Goal: Task Accomplishment & Management: Use online tool/utility

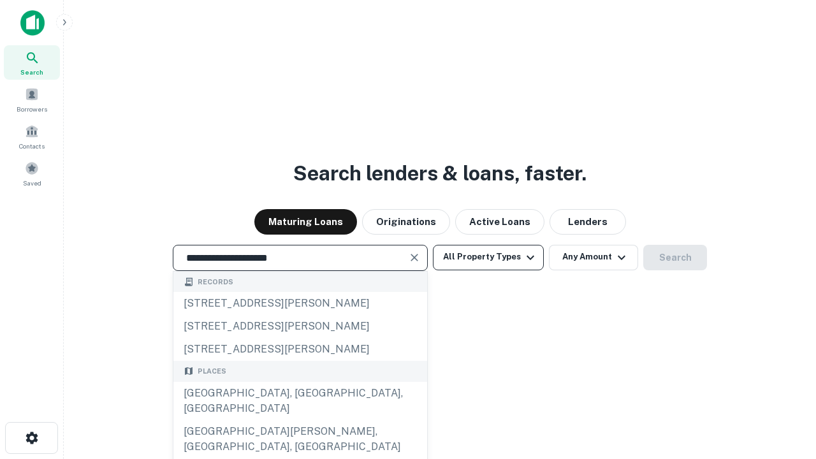
click at [299, 420] on div "[GEOGRAPHIC_DATA], [GEOGRAPHIC_DATA], [GEOGRAPHIC_DATA]" at bounding box center [300, 401] width 254 height 38
click at [488, 257] on button "All Property Types" at bounding box center [488, 257] width 111 height 25
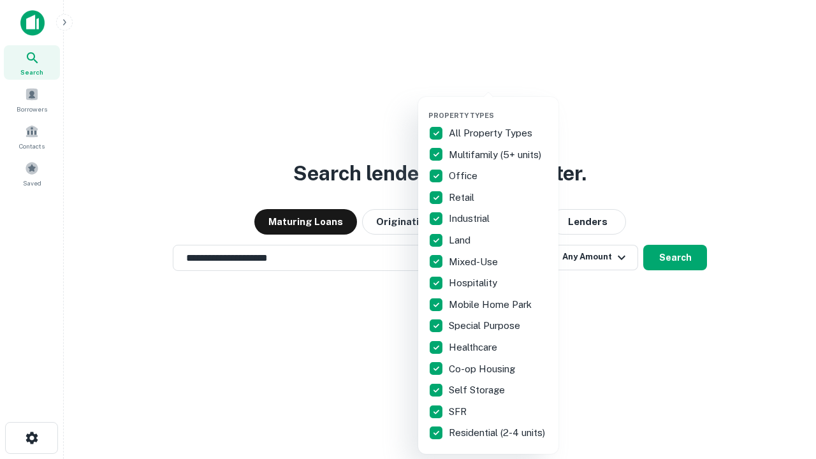
type input "**********"
click at [498, 107] on button "button" at bounding box center [498, 107] width 140 height 1
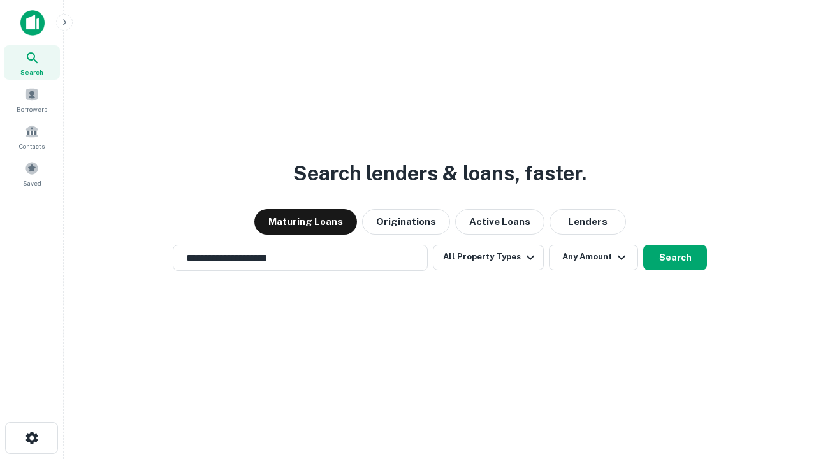
scroll to position [20, 0]
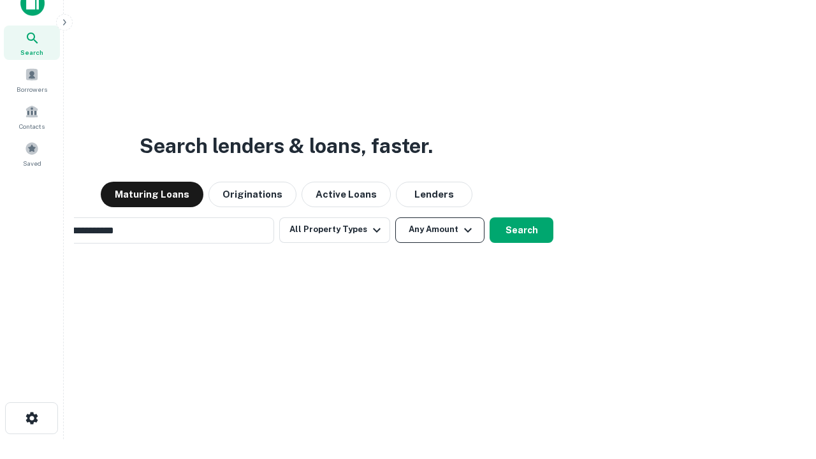
click at [395, 217] on button "Any Amount" at bounding box center [439, 229] width 89 height 25
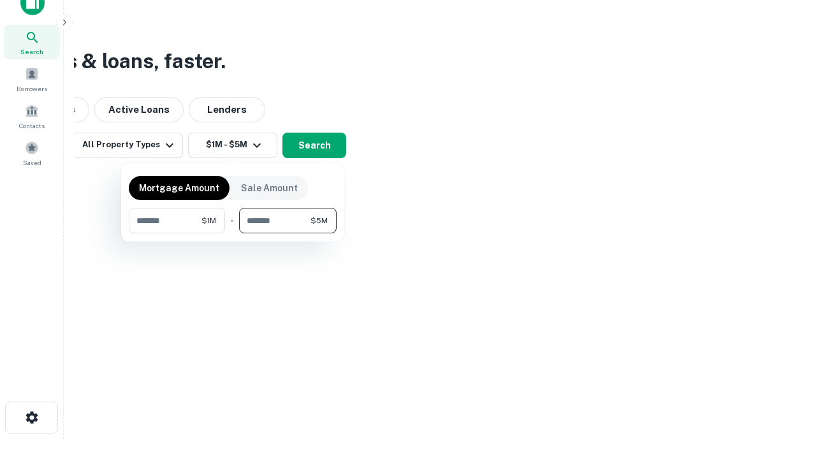
type input "*******"
click at [233, 233] on button "button" at bounding box center [233, 233] width 208 height 1
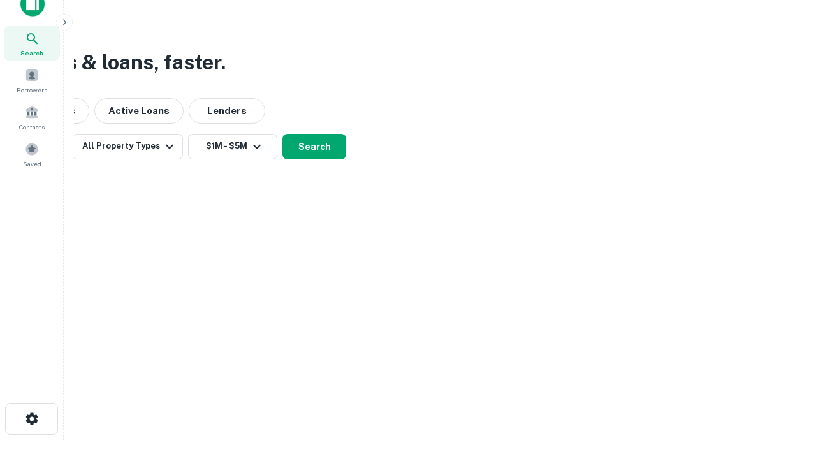
scroll to position [8, 235]
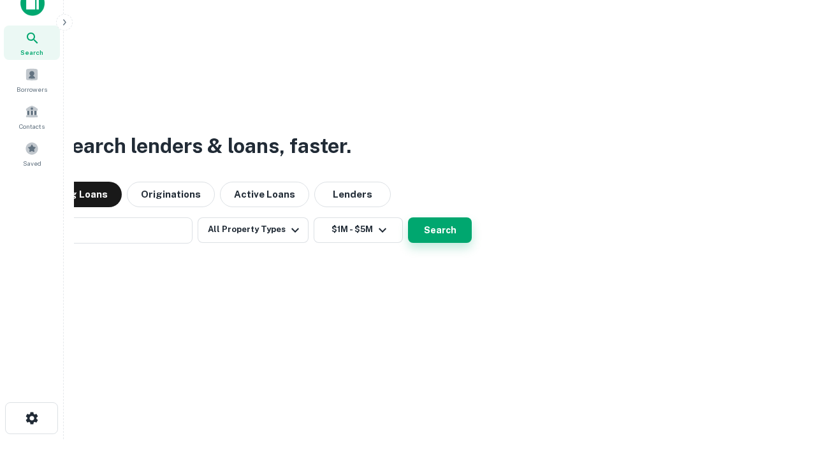
click at [408, 217] on button "Search" at bounding box center [440, 229] width 64 height 25
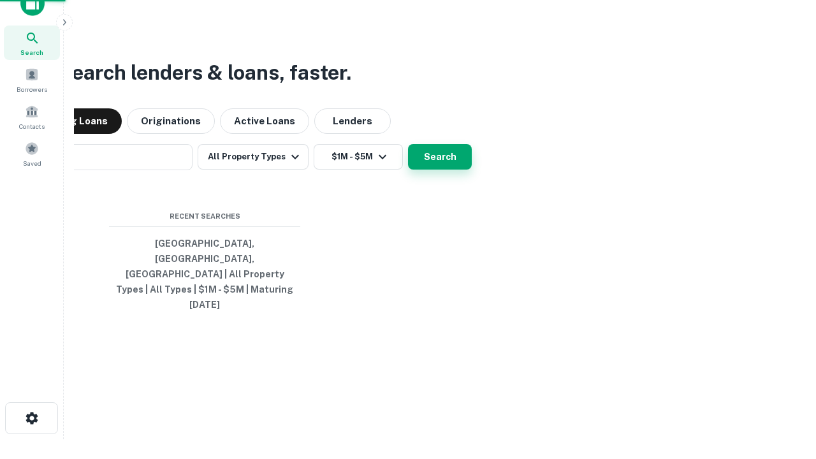
scroll to position [34, 361]
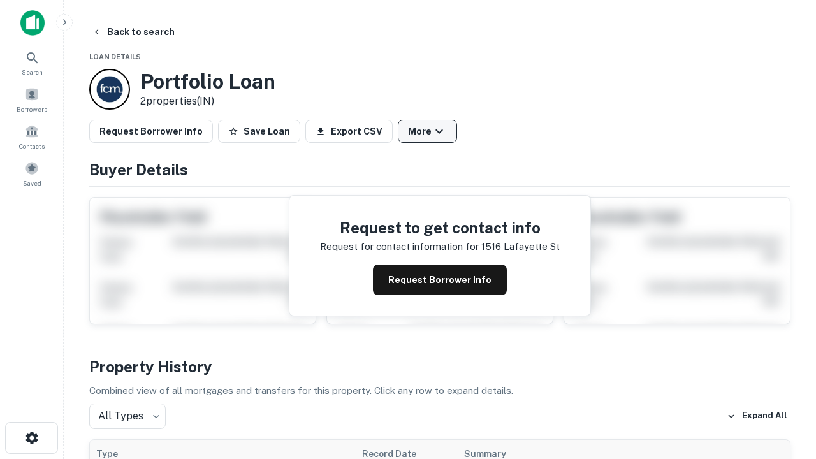
click at [427, 131] on button "More" at bounding box center [427, 131] width 59 height 23
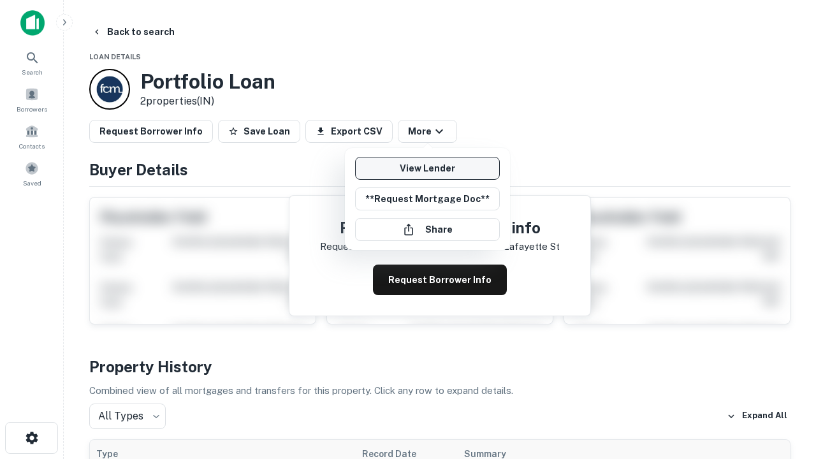
click at [427, 168] on link "View Lender" at bounding box center [427, 168] width 145 height 23
